Goal: Check status: Check status

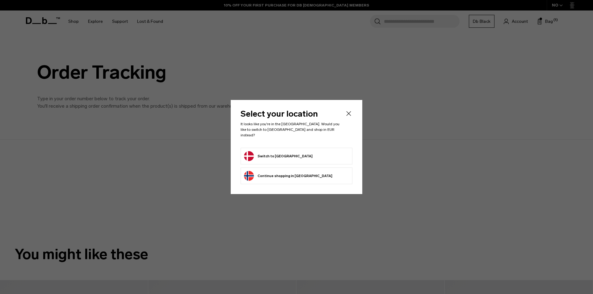
click at [273, 154] on button "Switch to Denmark" at bounding box center [278, 156] width 69 height 10
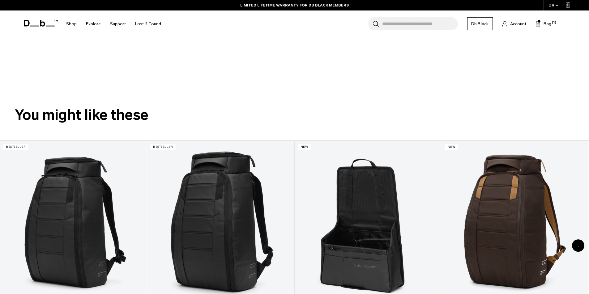
scroll to position [278, 0]
